Goal: Transaction & Acquisition: Purchase product/service

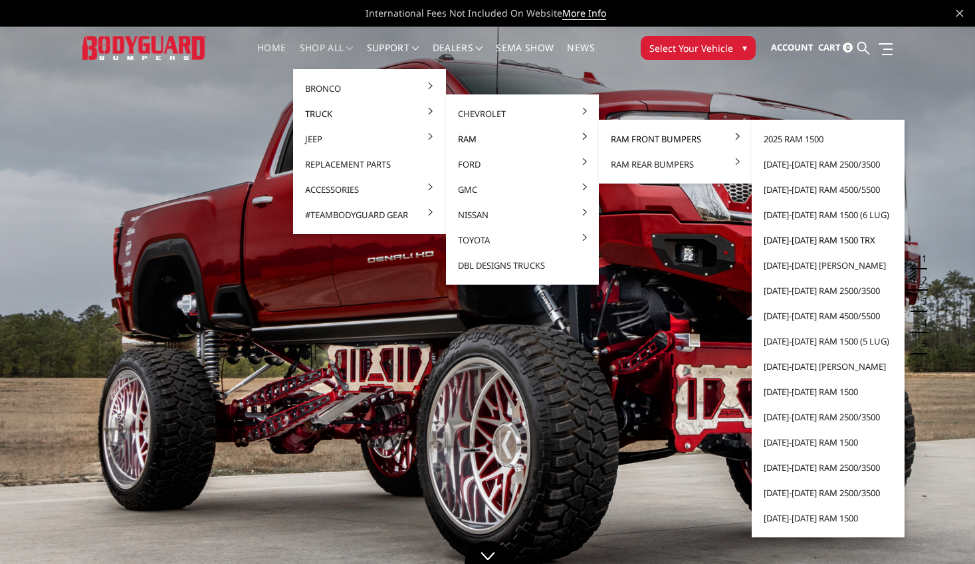
click at [827, 243] on link "[DATE]-[DATE] Ram 1500 TRX" at bounding box center [828, 239] width 142 height 25
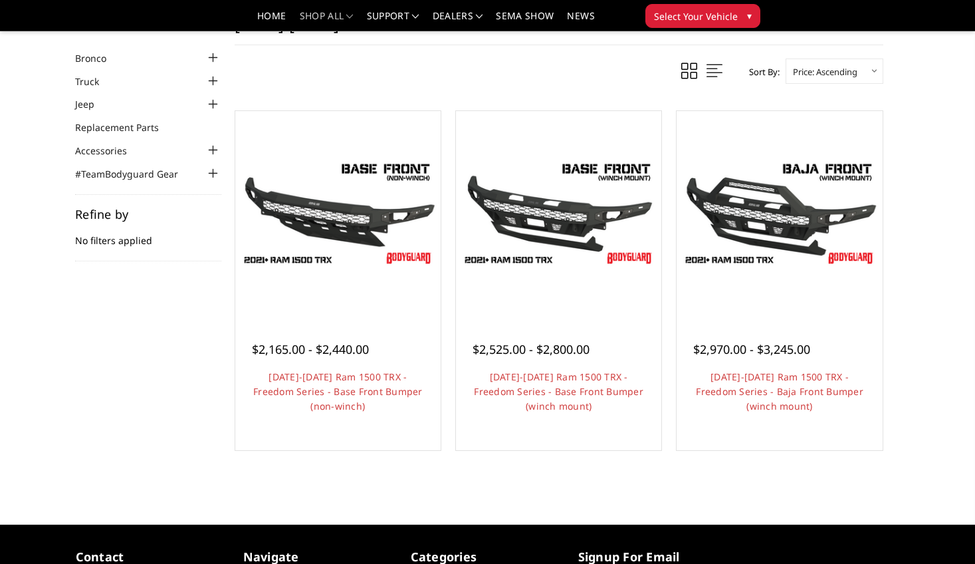
scroll to position [111, 0]
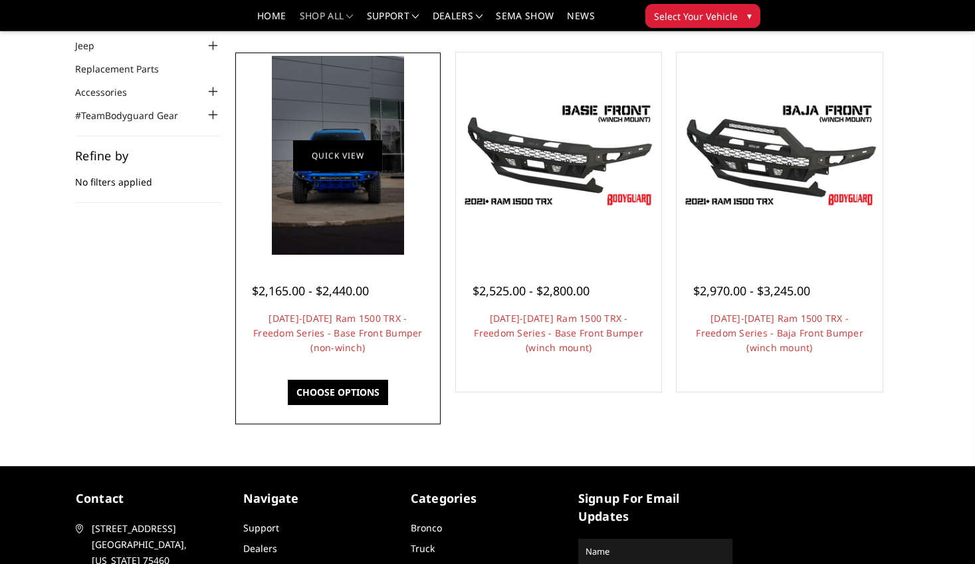
click at [334, 153] on link "Quick view" at bounding box center [337, 155] width 89 height 31
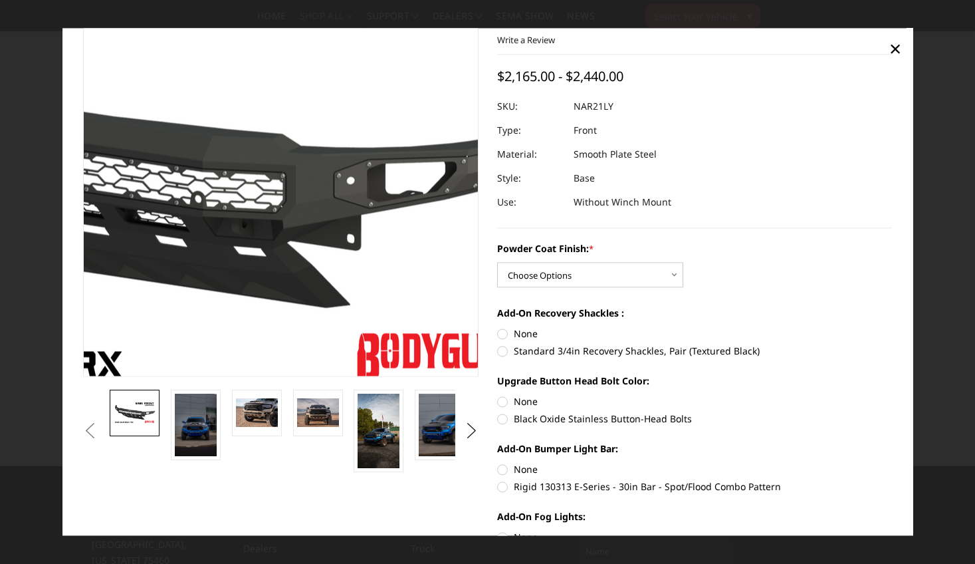
scroll to position [146, 0]
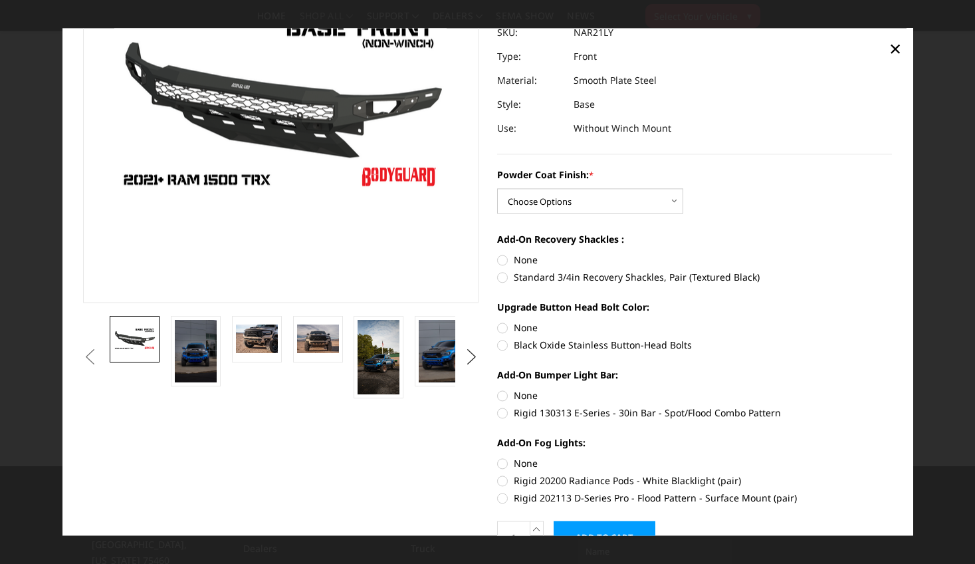
click at [474, 352] on button "Next" at bounding box center [471, 357] width 20 height 20
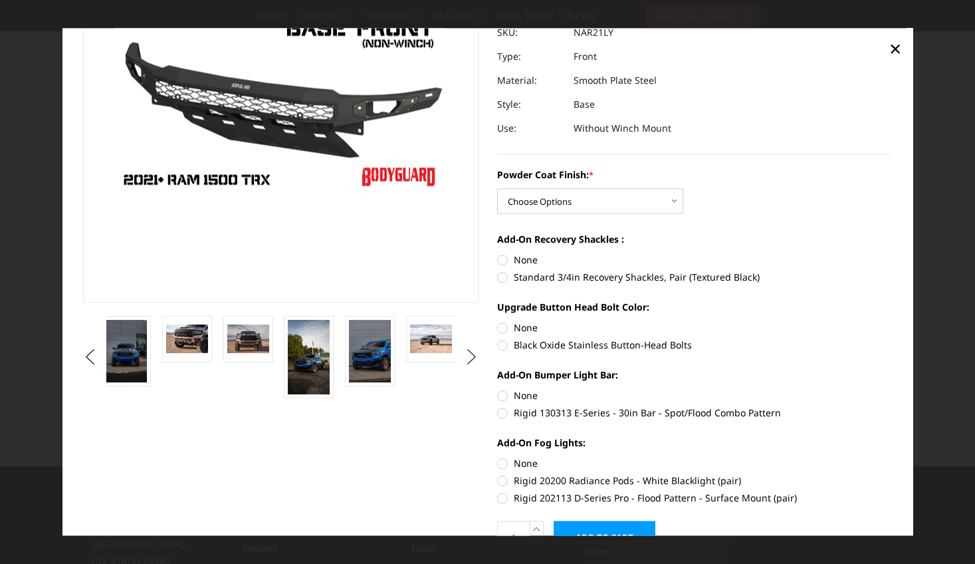
click at [474, 352] on button "Next" at bounding box center [471, 357] width 20 height 20
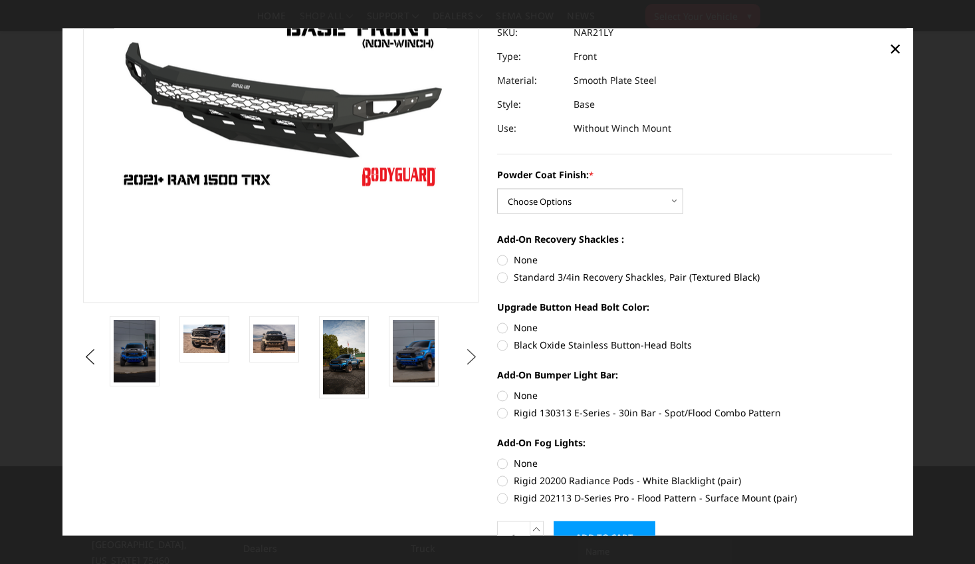
scroll to position [218, 0]
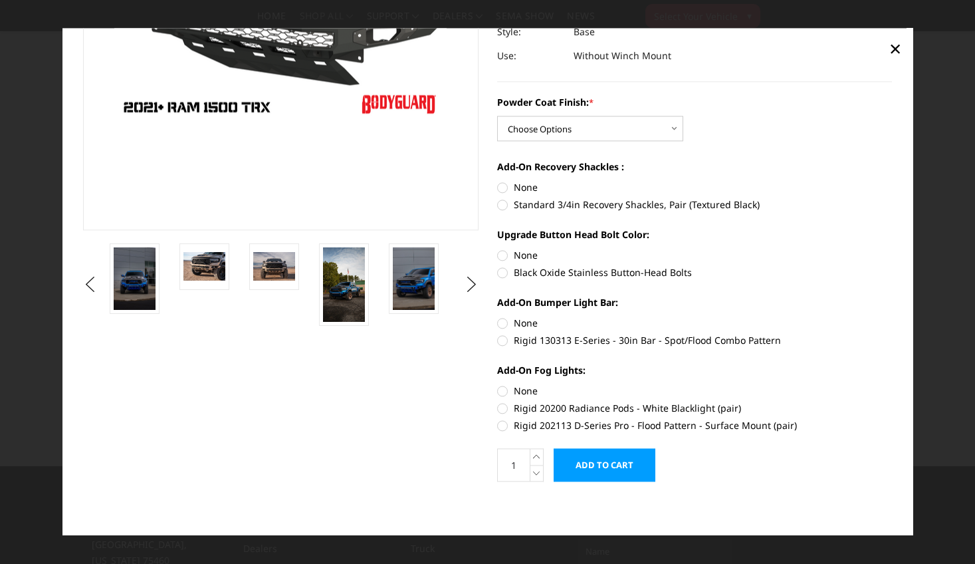
drag, startPoint x: 514, startPoint y: 341, endPoint x: 577, endPoint y: 342, distance: 63.2
click at [576, 342] on label "Rigid 130313 E-Series - 30in Bar - Spot/Flood Combo Pattern" at bounding box center [695, 341] width 396 height 14
click at [892, 317] on input "Rigid 130313 E-Series - 30in Bar - Spot/Flood Combo Pattern" at bounding box center [892, 317] width 1 height 1
radio input "true"
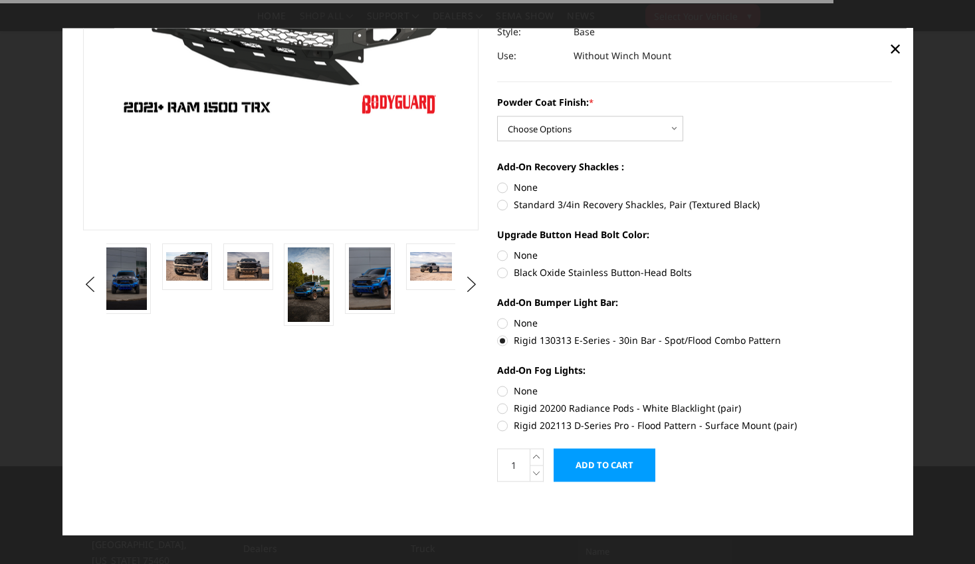
drag, startPoint x: 606, startPoint y: 343, endPoint x: 624, endPoint y: 339, distance: 19.0
click at [624, 339] on label "Rigid 130313 E-Series - 30in Bar - Spot/Flood Combo Pattern" at bounding box center [695, 341] width 396 height 14
click at [892, 317] on input "Rigid 130313 E-Series - 30in Bar - Spot/Flood Combo Pattern" at bounding box center [892, 317] width 1 height 1
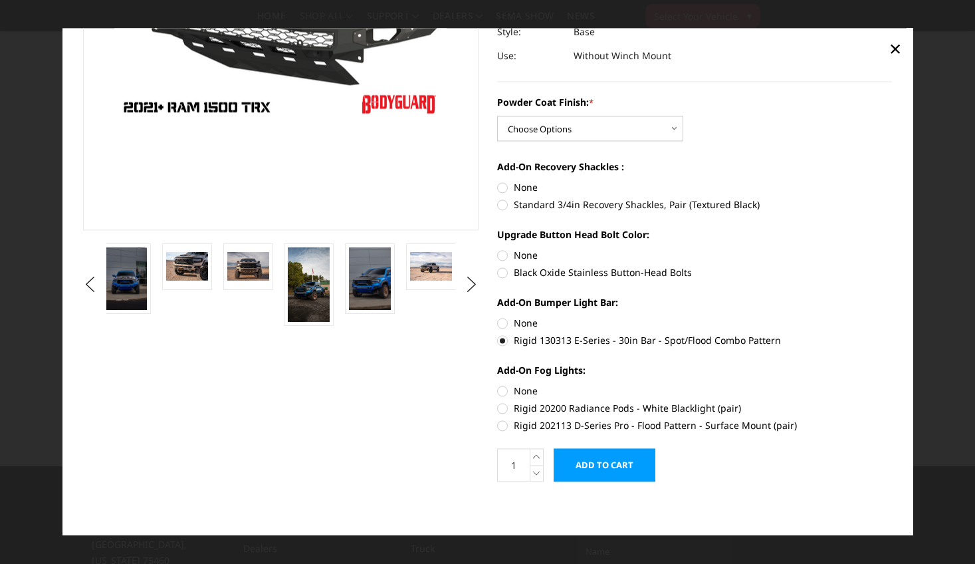
drag, startPoint x: 577, startPoint y: 341, endPoint x: 521, endPoint y: 340, distance: 55.9
click at [522, 341] on label "Rigid 130313 E-Series - 30in Bar - Spot/Flood Combo Pattern" at bounding box center [695, 341] width 396 height 14
click at [892, 317] on input "Rigid 130313 E-Series - 30in Bar - Spot/Flood Combo Pattern" at bounding box center [892, 317] width 1 height 1
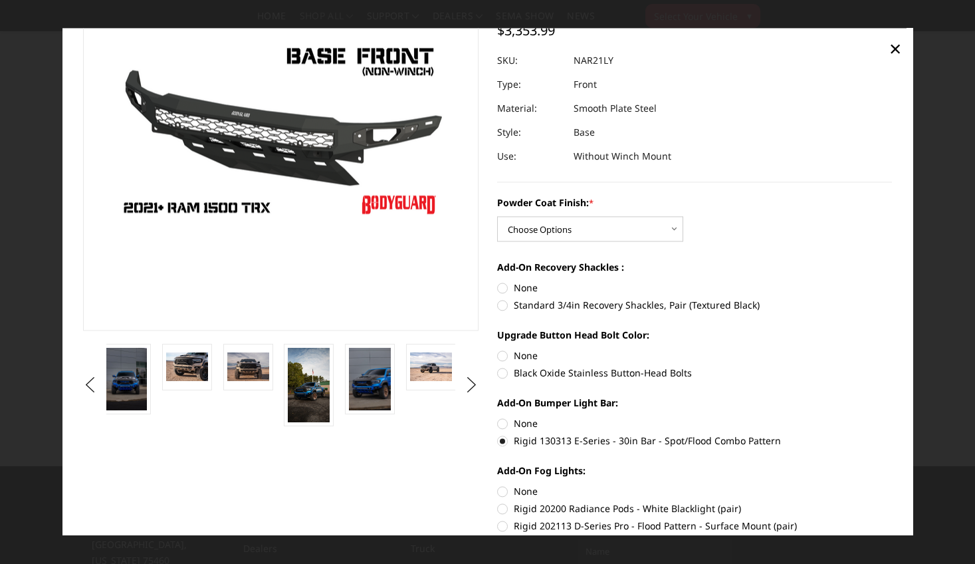
scroll to position [0, 0]
